Goal: Check status: Check status

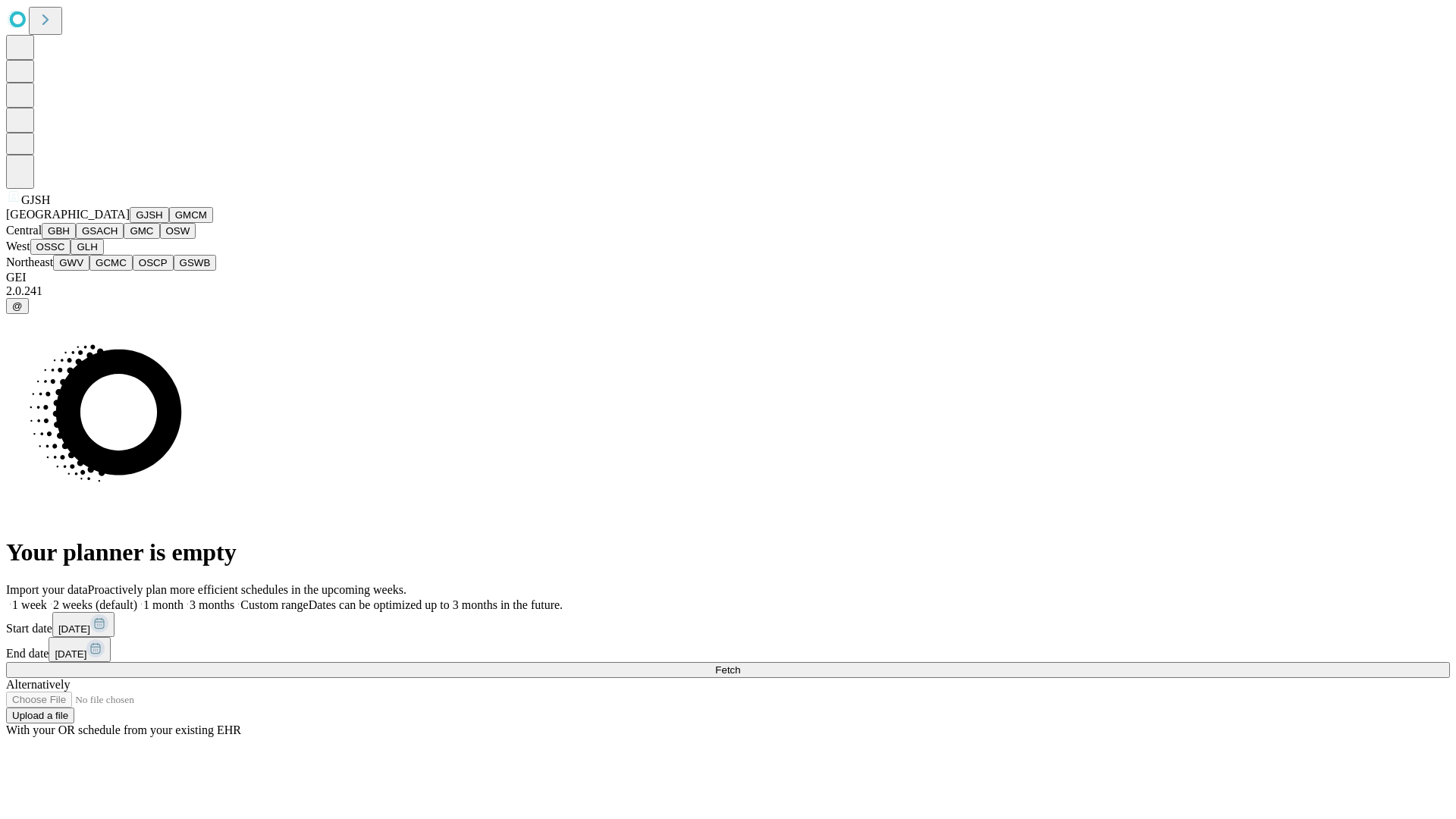
click at [129, 223] on button "GJSH" at bounding box center [149, 214] width 39 height 16
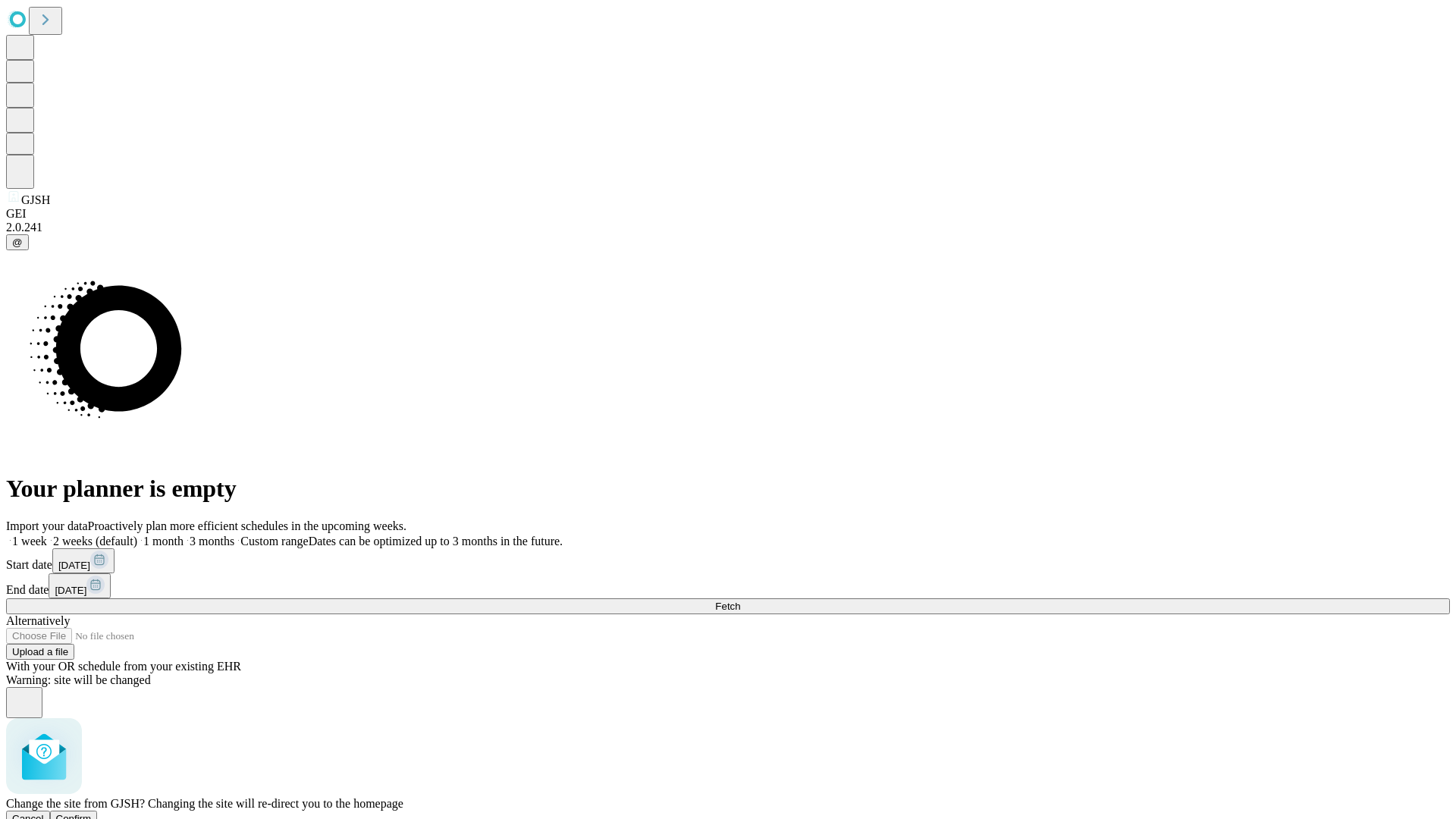
click at [92, 813] on span "Confirm" at bounding box center [74, 818] width 36 height 11
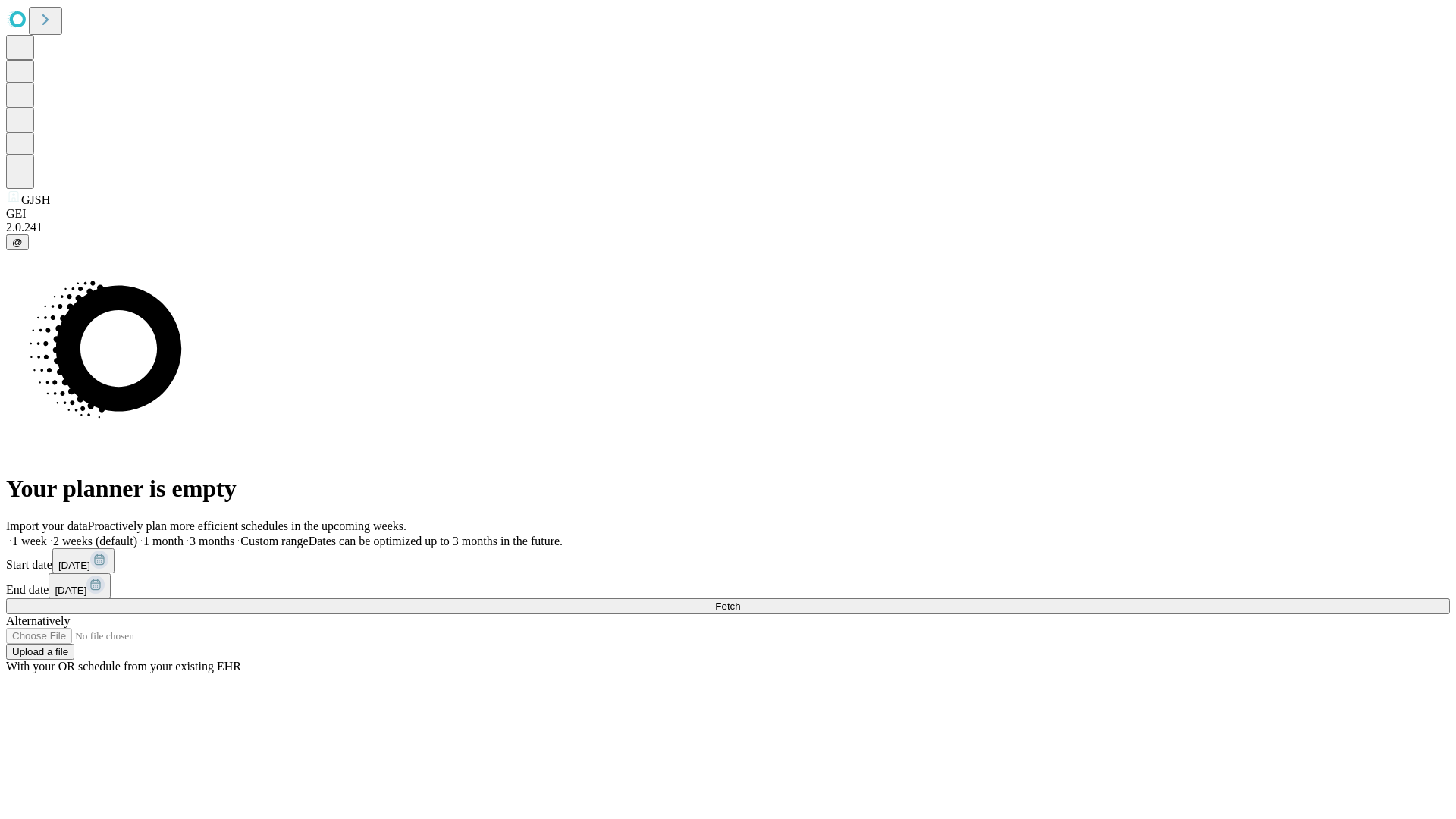
click at [137, 535] on label "2 weeks (default)" at bounding box center [92, 541] width 90 height 13
click at [740, 600] on span "Fetch" at bounding box center [727, 606] width 25 height 11
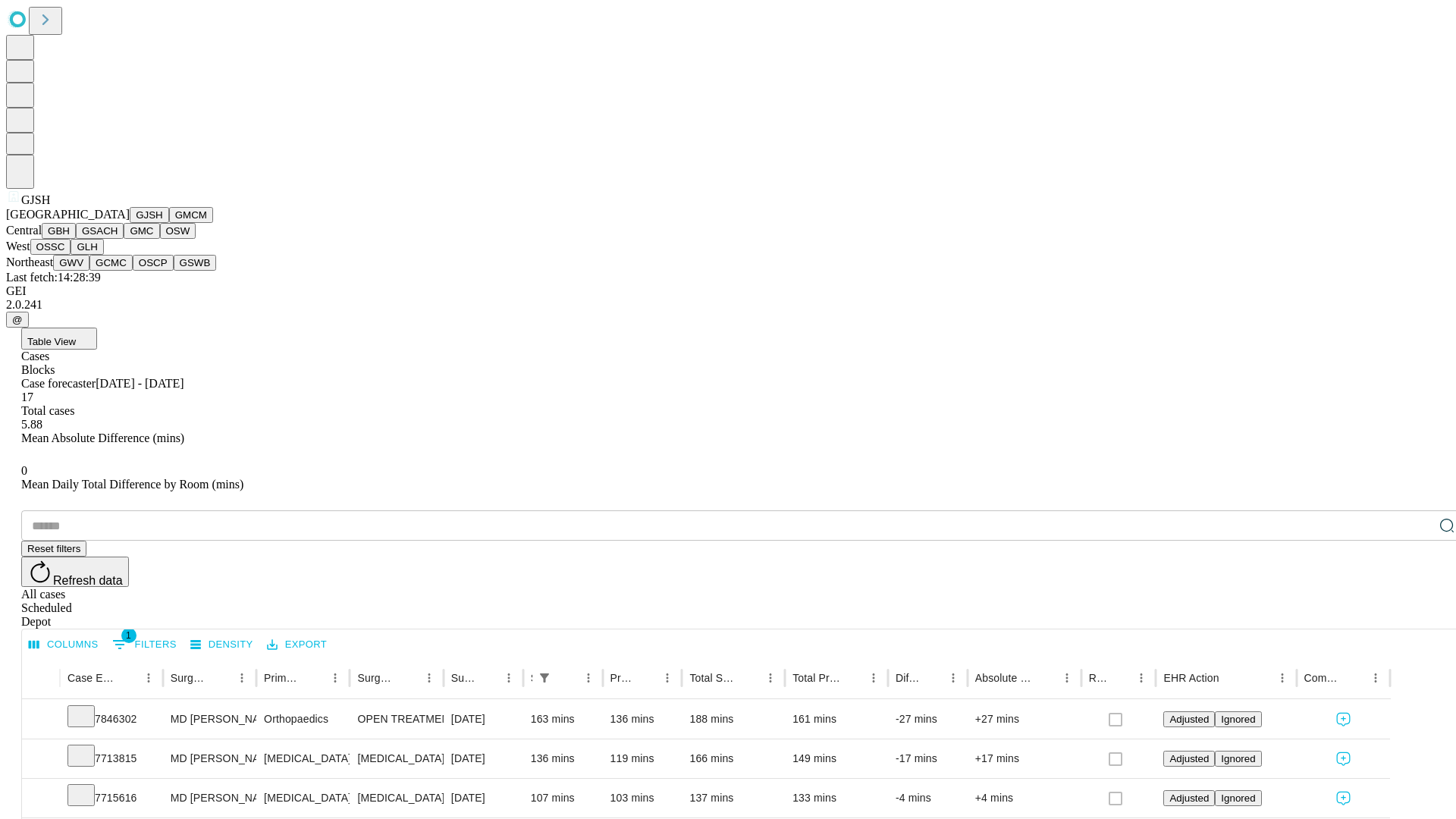
click at [169, 223] on button "GMCM" at bounding box center [191, 214] width 44 height 16
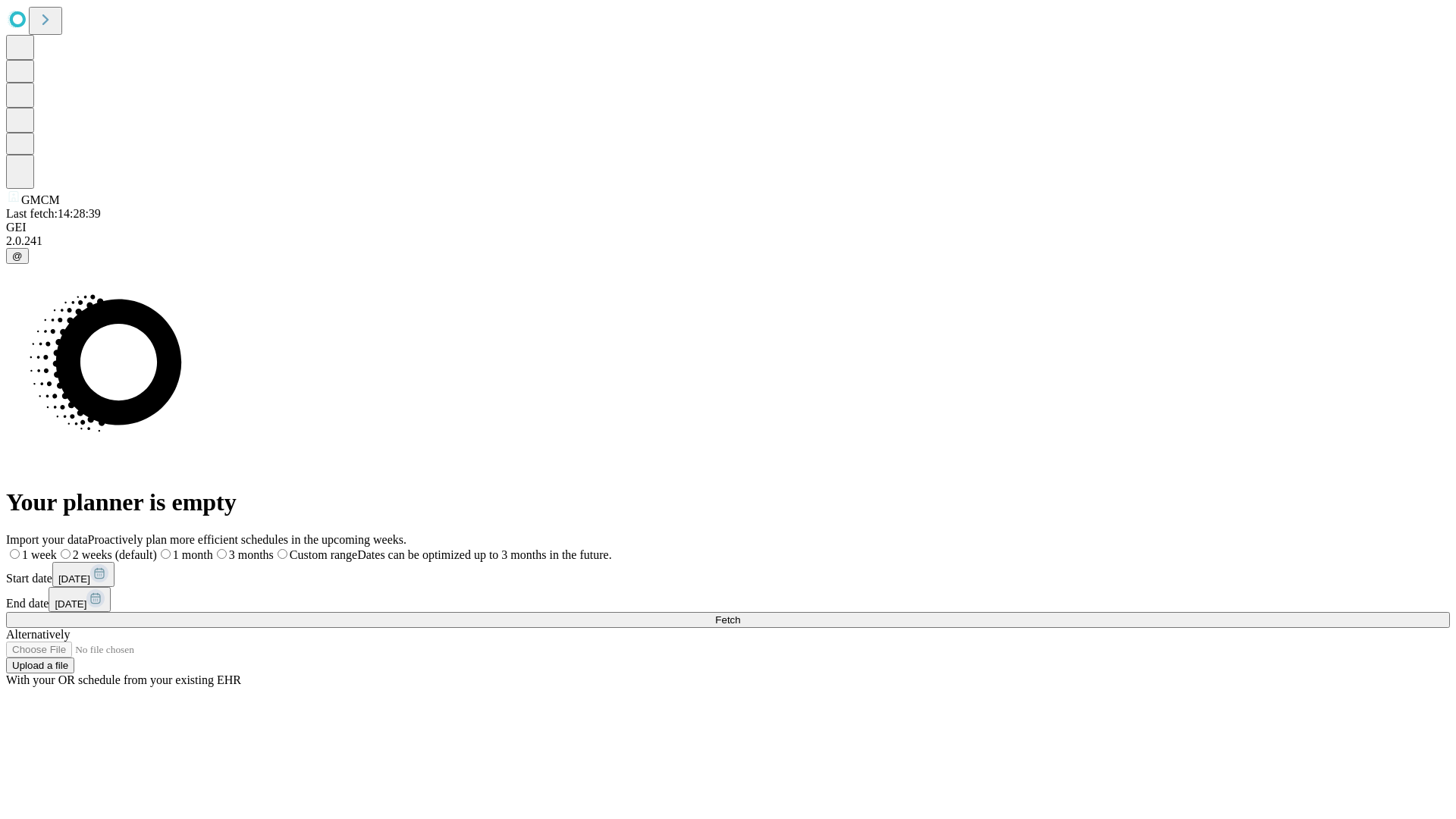
click at [157, 549] on label "2 weeks (default)" at bounding box center [107, 555] width 100 height 13
click at [740, 614] on span "Fetch" at bounding box center [727, 619] width 25 height 11
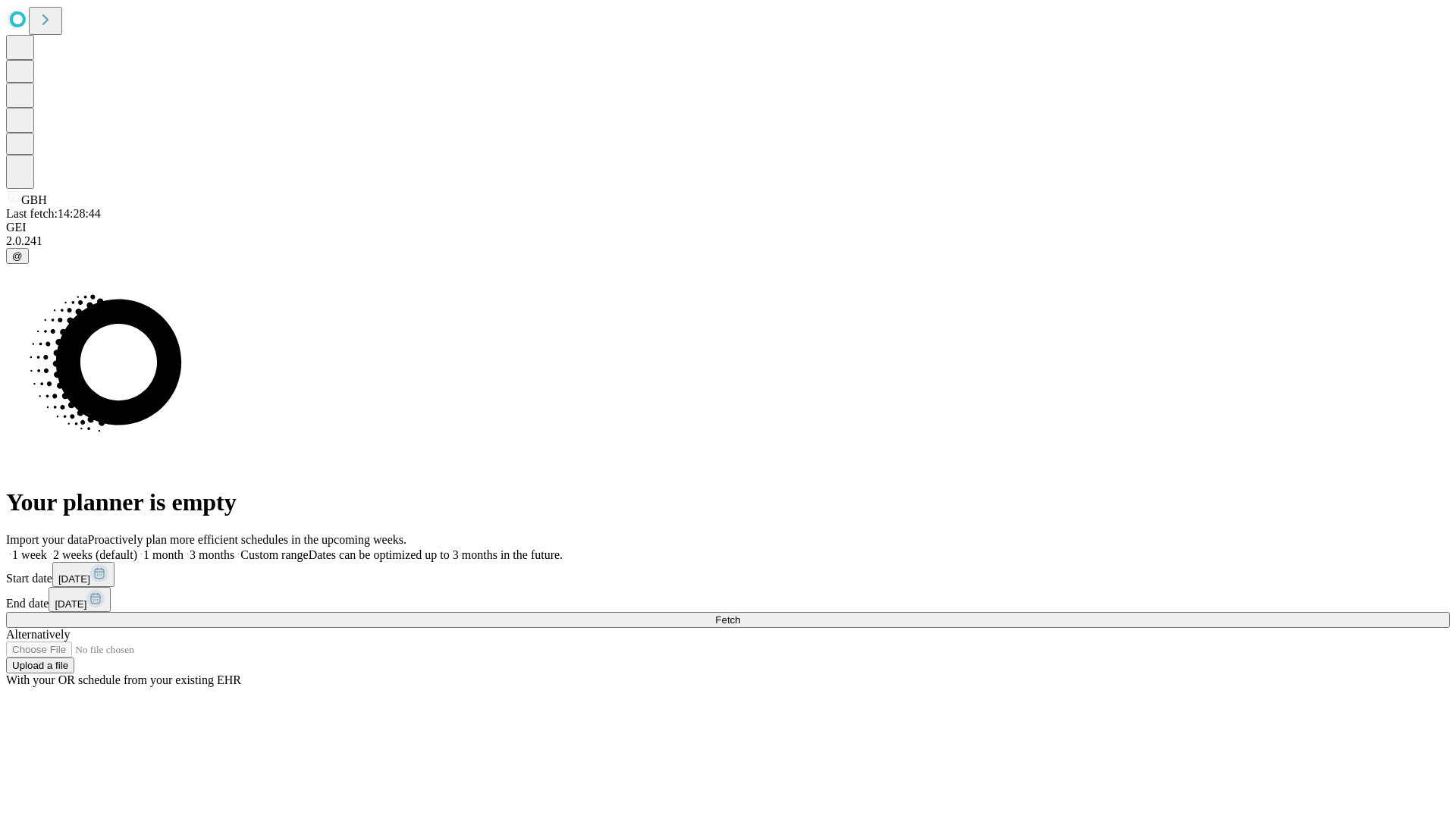
click at [137, 549] on label "2 weeks (default)" at bounding box center [92, 555] width 90 height 13
click at [740, 614] on span "Fetch" at bounding box center [727, 619] width 25 height 11
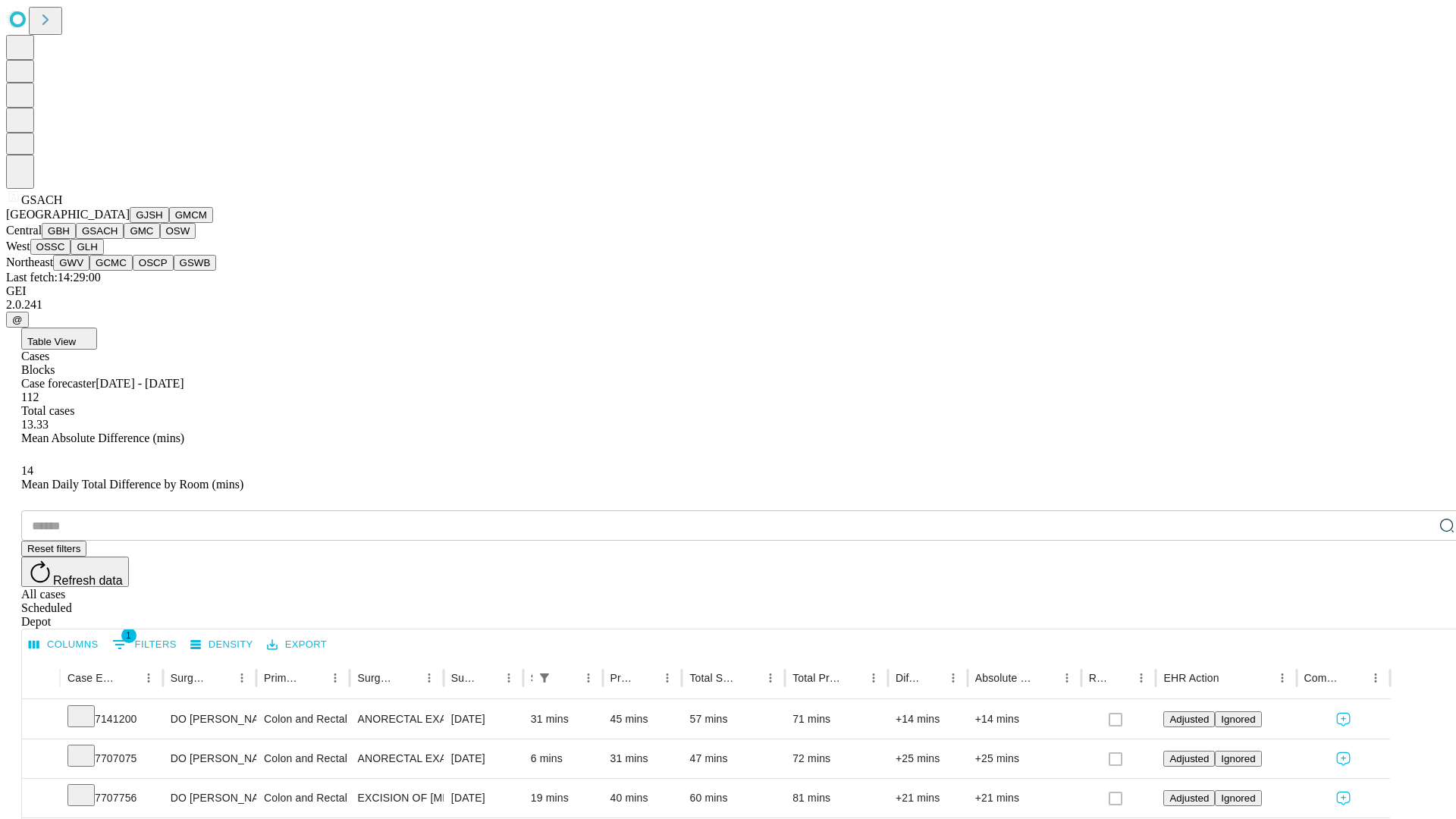
click at [123, 239] on button "GMC" at bounding box center [141, 230] width 36 height 16
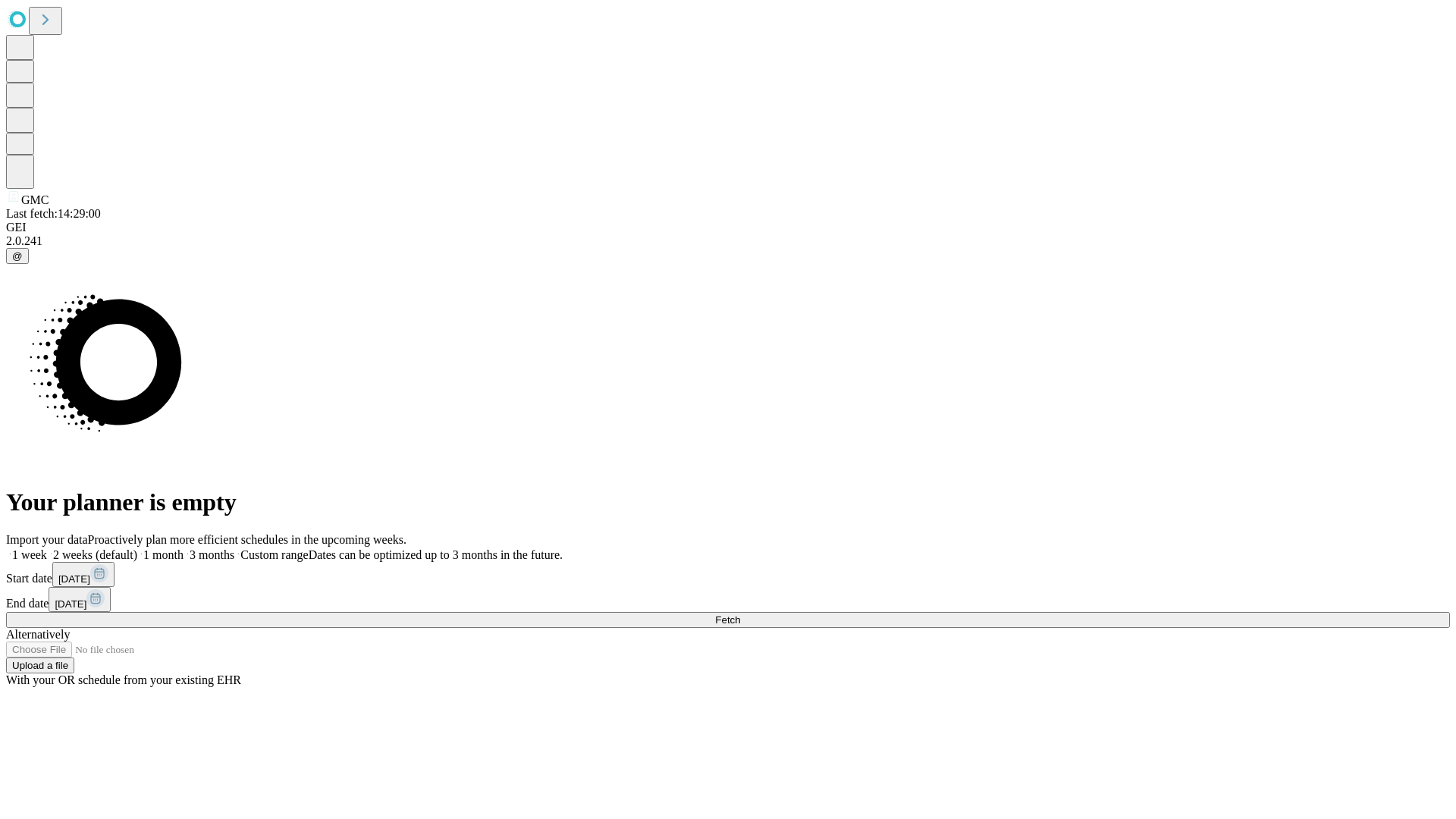
click at [740, 614] on span "Fetch" at bounding box center [727, 619] width 25 height 11
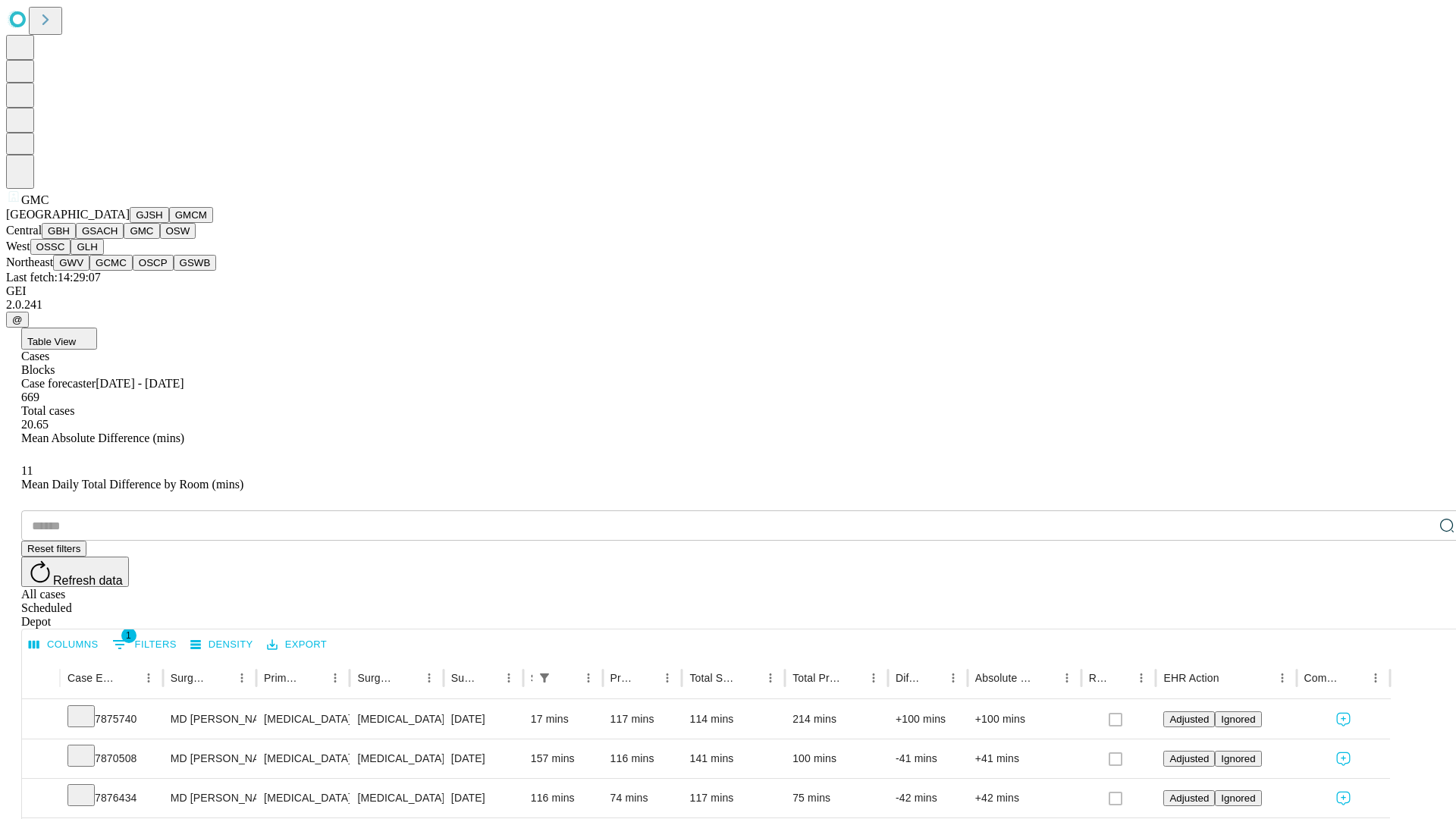
click at [160, 239] on button "OSW" at bounding box center [178, 230] width 37 height 16
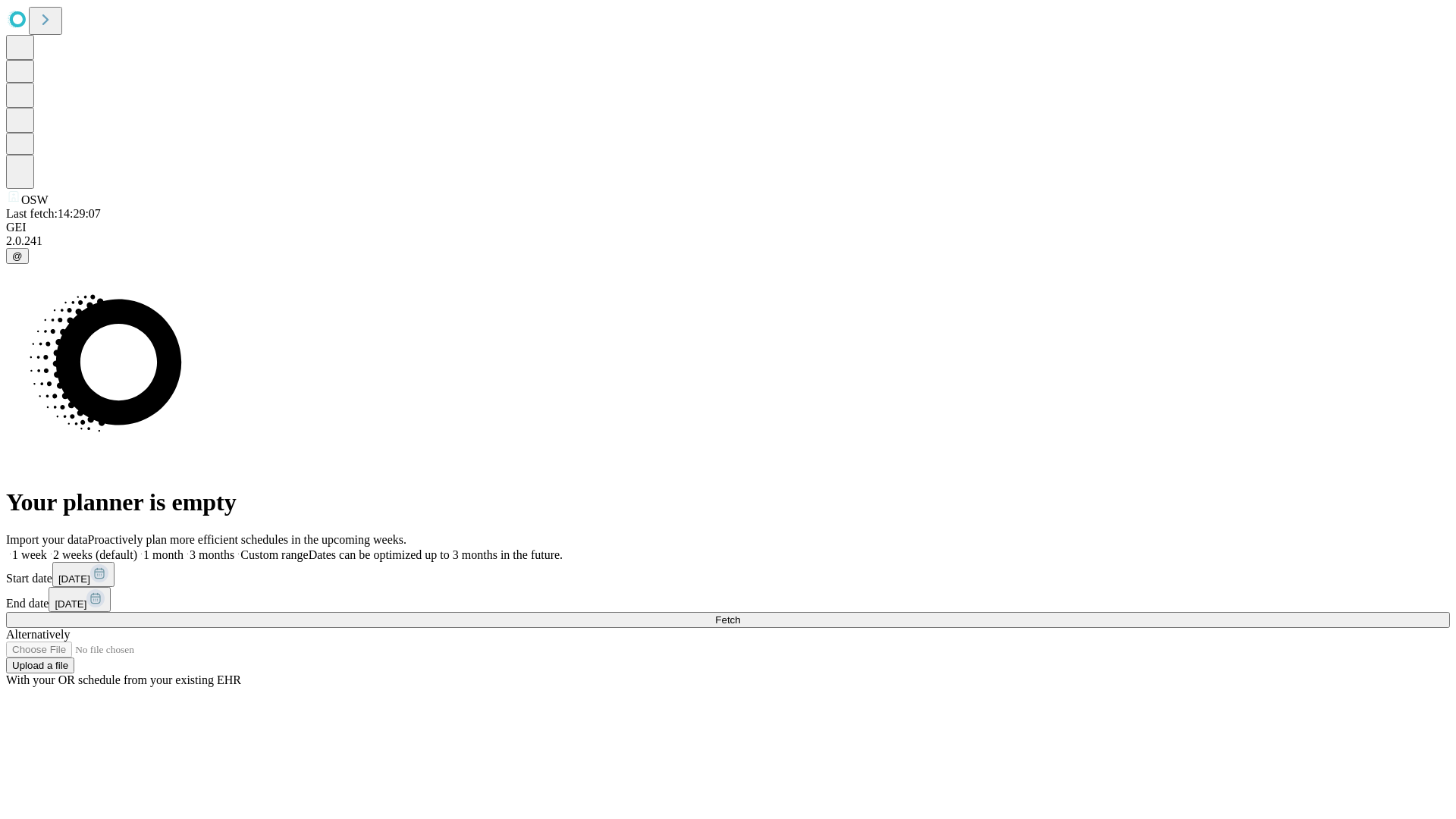
click at [137, 549] on label "2 weeks (default)" at bounding box center [92, 555] width 90 height 13
click at [740, 614] on span "Fetch" at bounding box center [727, 619] width 25 height 11
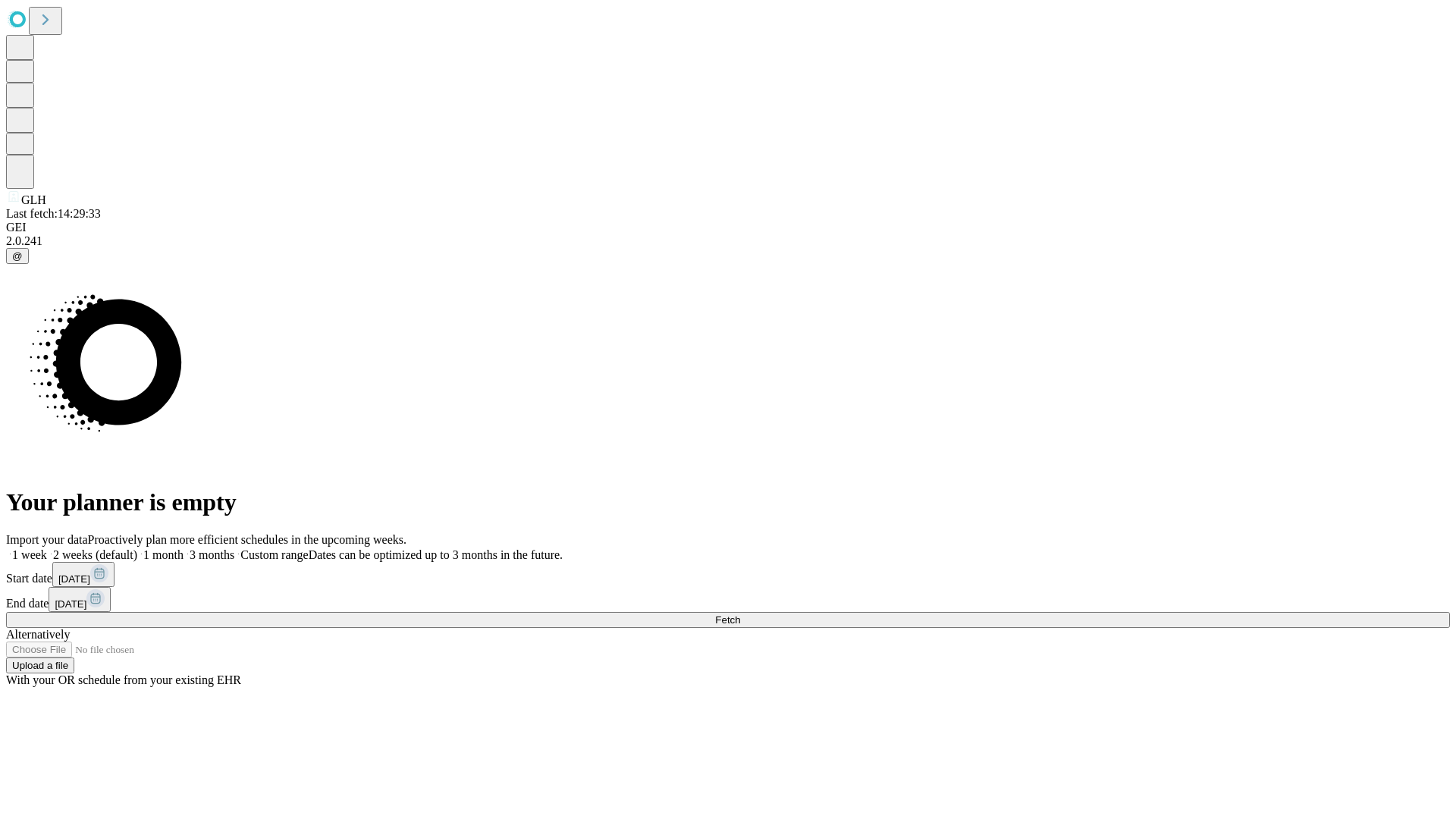
click at [137, 549] on label "2 weeks (default)" at bounding box center [92, 555] width 90 height 13
click at [740, 614] on span "Fetch" at bounding box center [727, 619] width 25 height 11
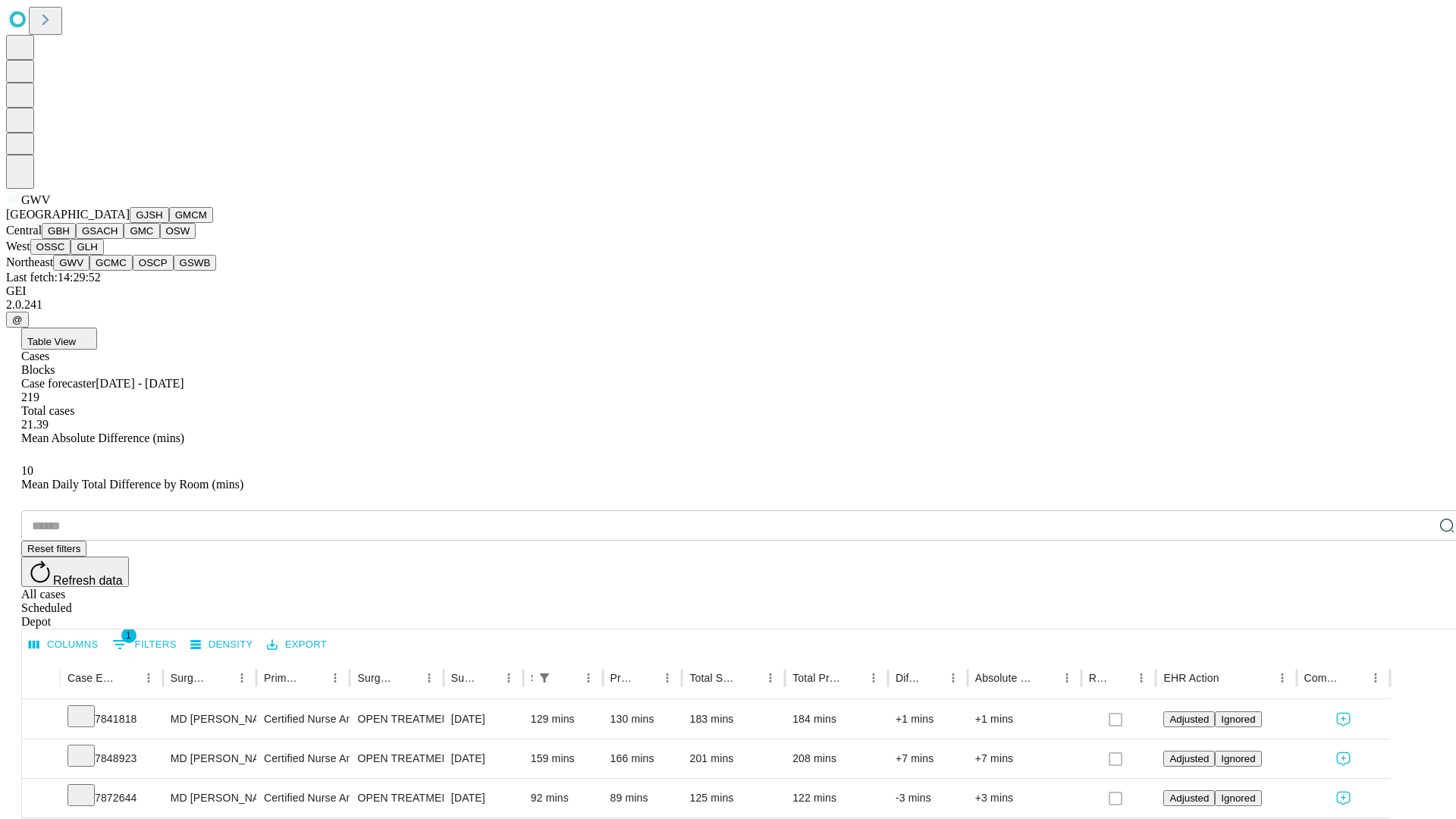
click at [117, 270] on button "GCMC" at bounding box center [111, 263] width 43 height 16
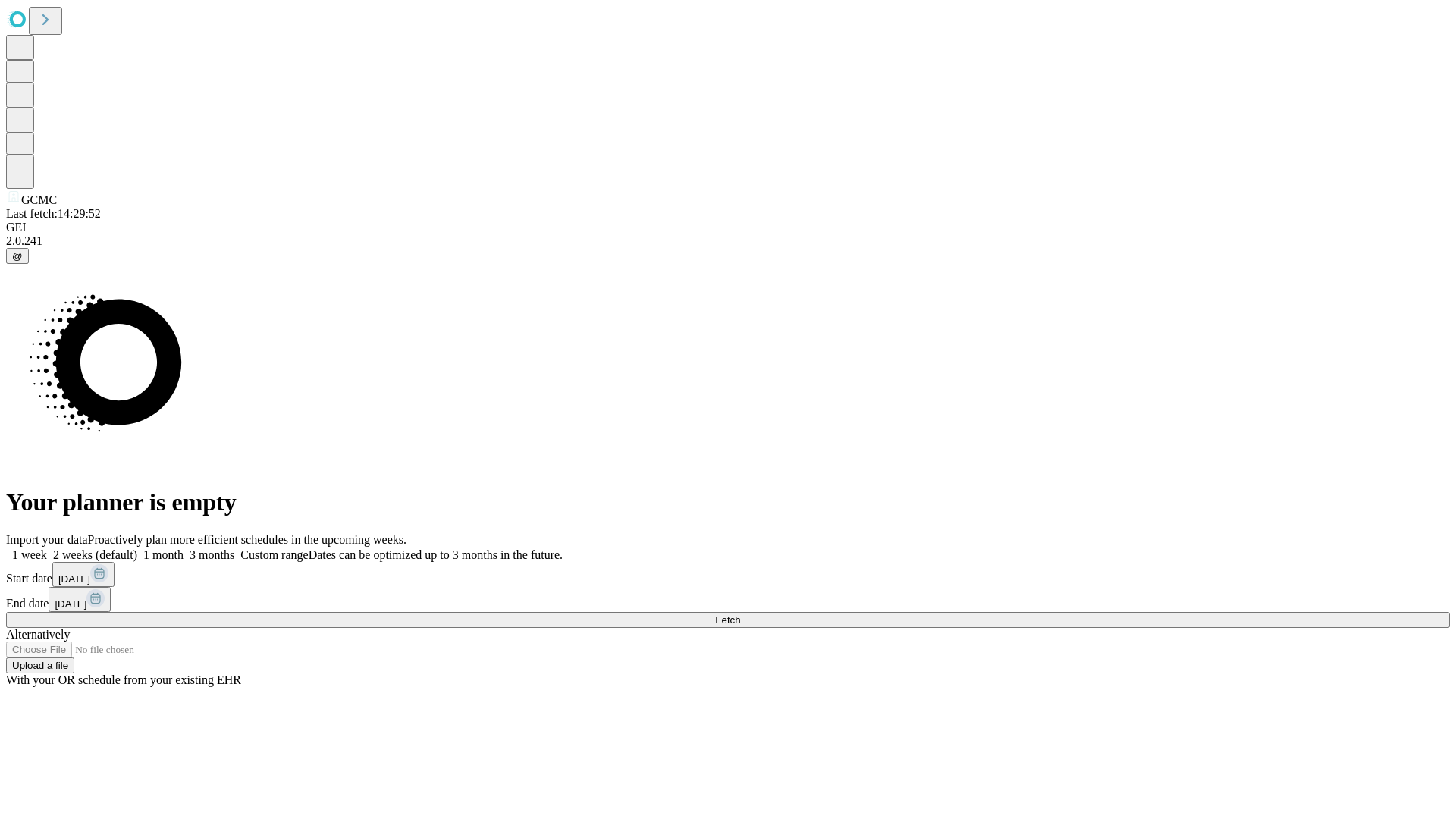
click at [137, 549] on label "2 weeks (default)" at bounding box center [92, 555] width 90 height 13
click at [740, 614] on span "Fetch" at bounding box center [727, 619] width 25 height 11
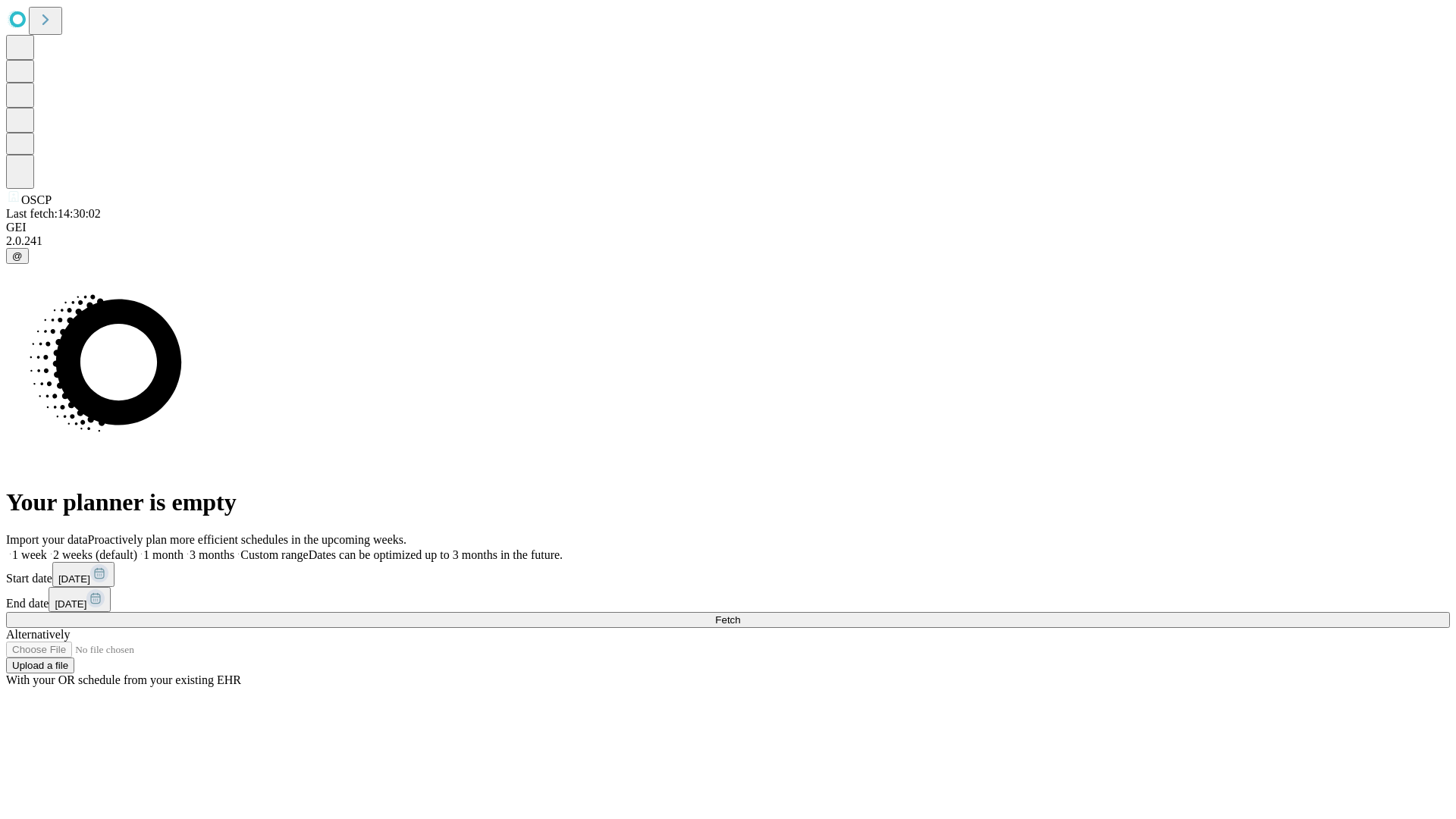
click at [137, 549] on label "2 weeks (default)" at bounding box center [92, 555] width 90 height 13
click at [740, 614] on span "Fetch" at bounding box center [727, 619] width 25 height 11
